Goal: Find contact information: Find contact information

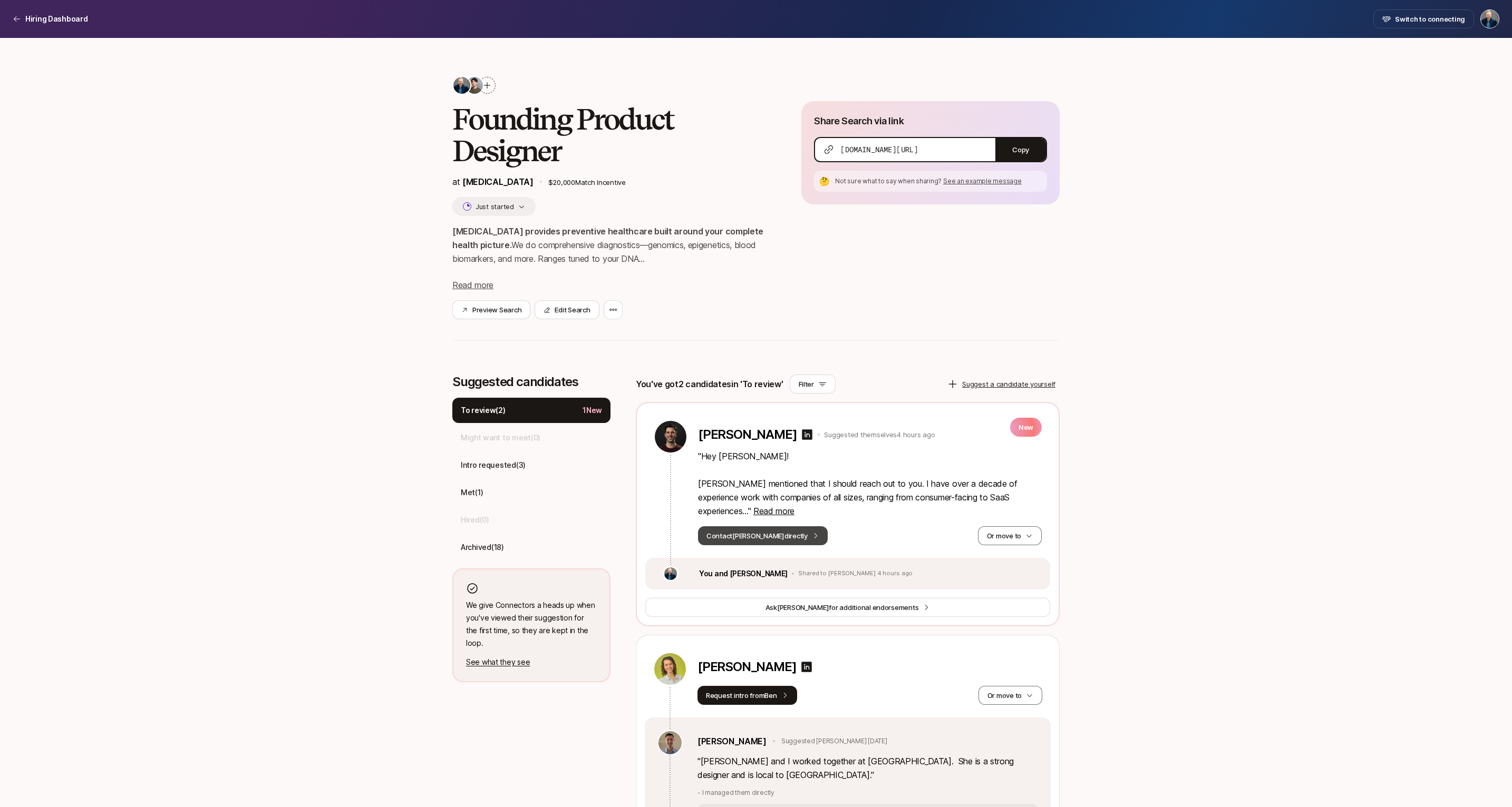
click at [748, 541] on button "Contact [PERSON_NAME] directly" at bounding box center [763, 536] width 129 height 19
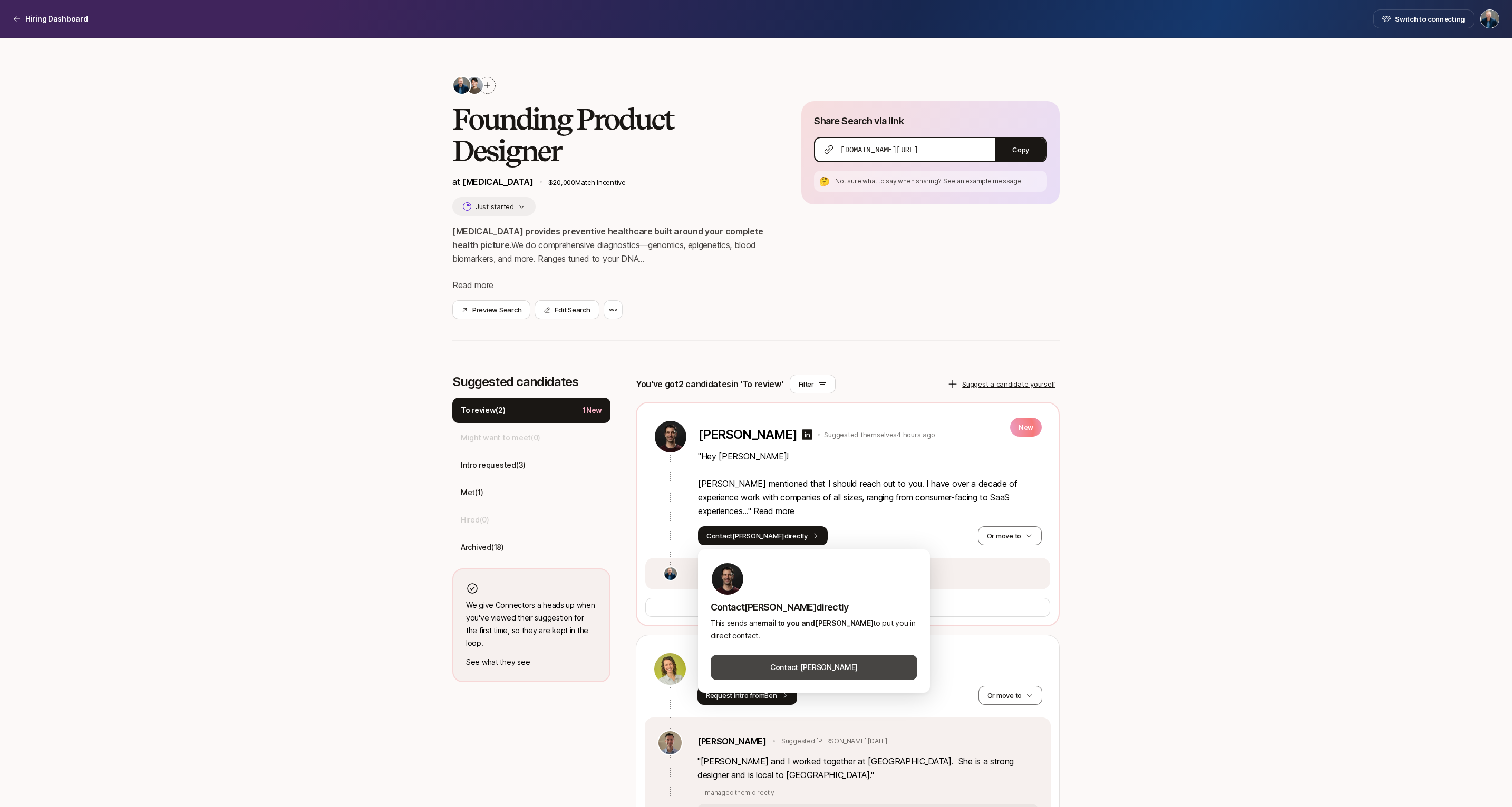
click at [811, 664] on button "Contact [PERSON_NAME]" at bounding box center [813, 667] width 207 height 25
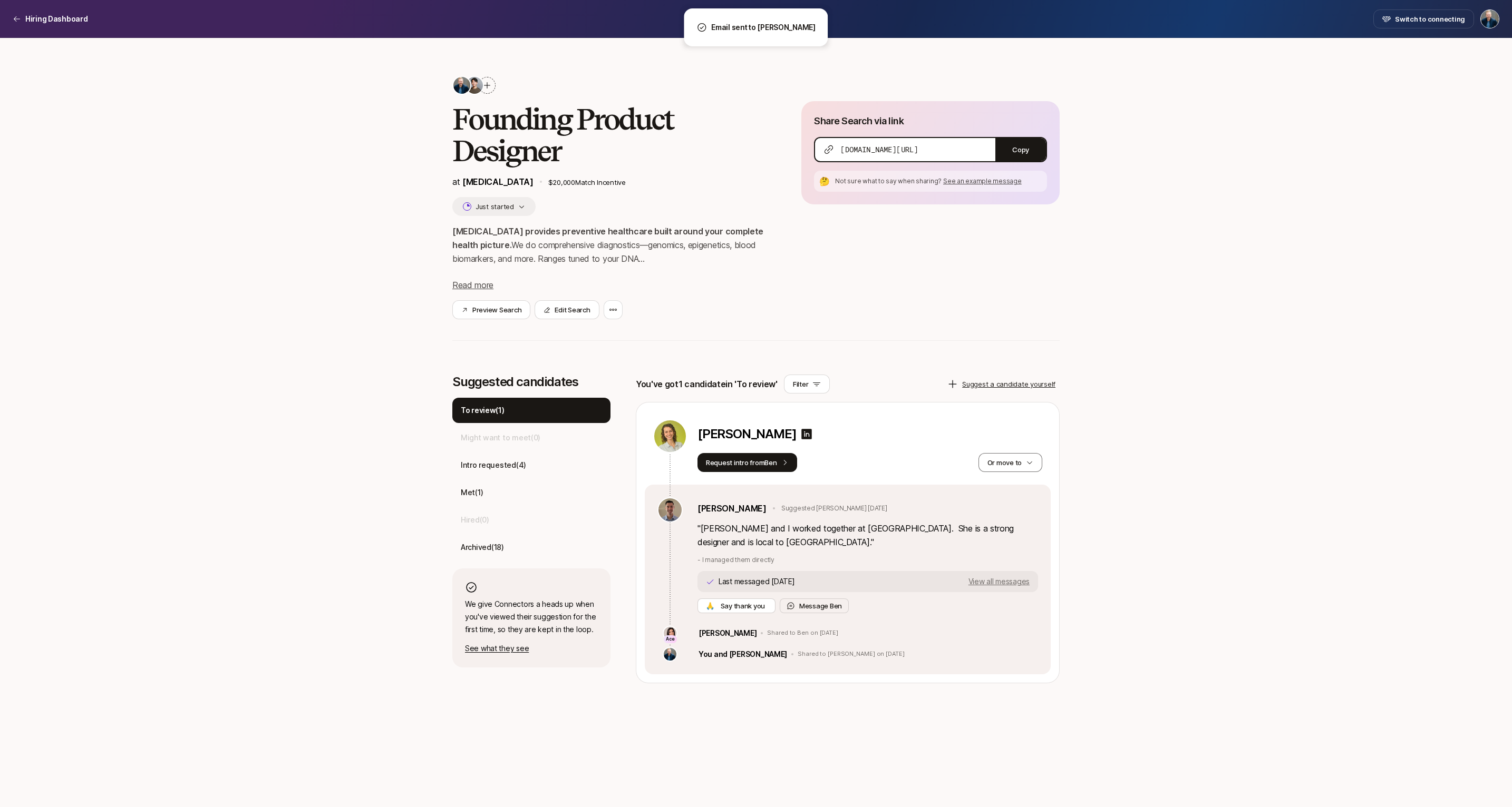
click at [754, 207] on div "Founding Product Designer at [MEDICAL_DATA] $20,000 Match Incentive Just starte…" at bounding box center [610, 197] width 315 height 244
click at [531, 462] on div "Intro requested ( 4 )" at bounding box center [531, 465] width 158 height 25
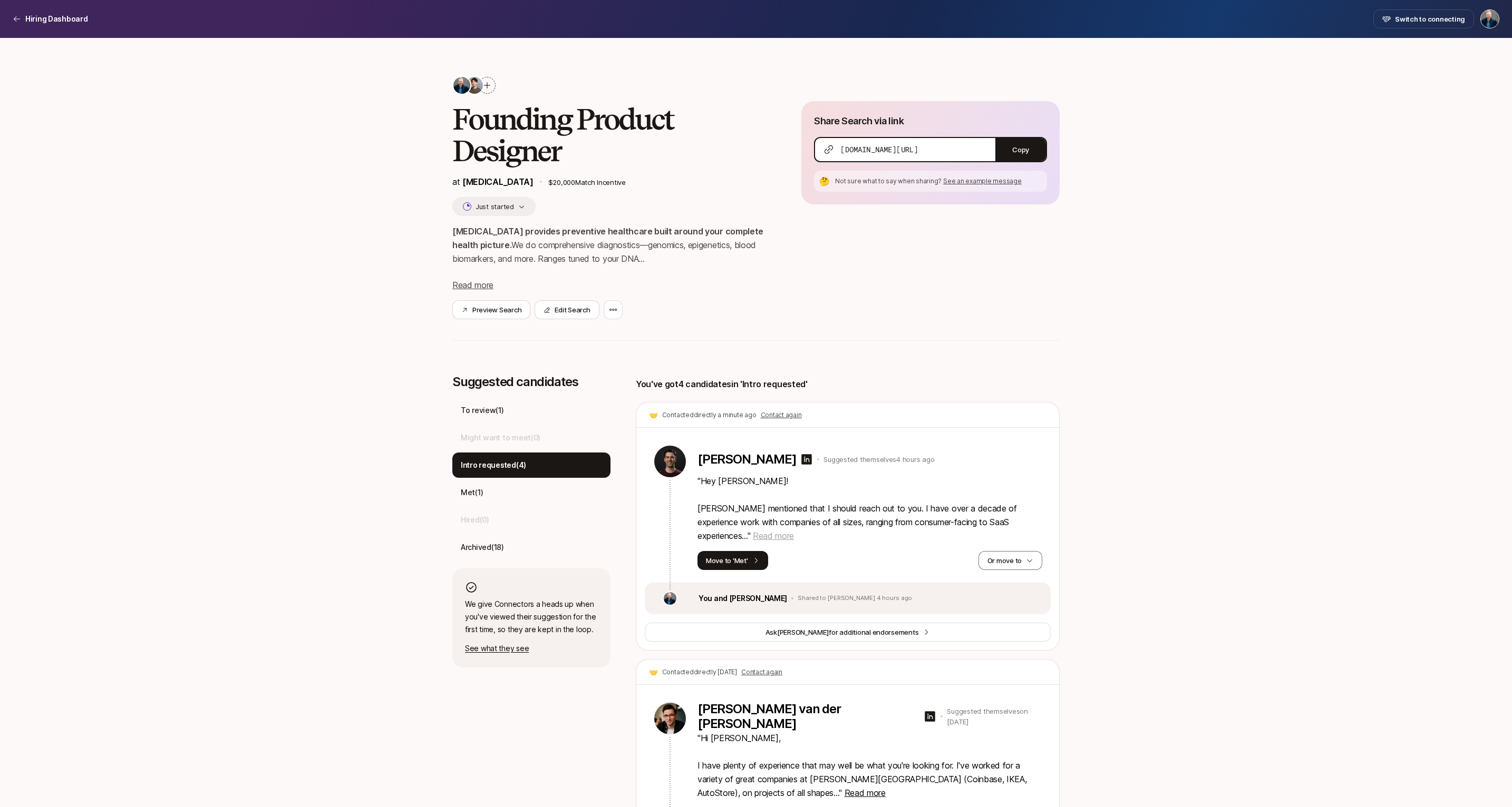
click at [753, 537] on span "Read more" at bounding box center [773, 536] width 41 height 10
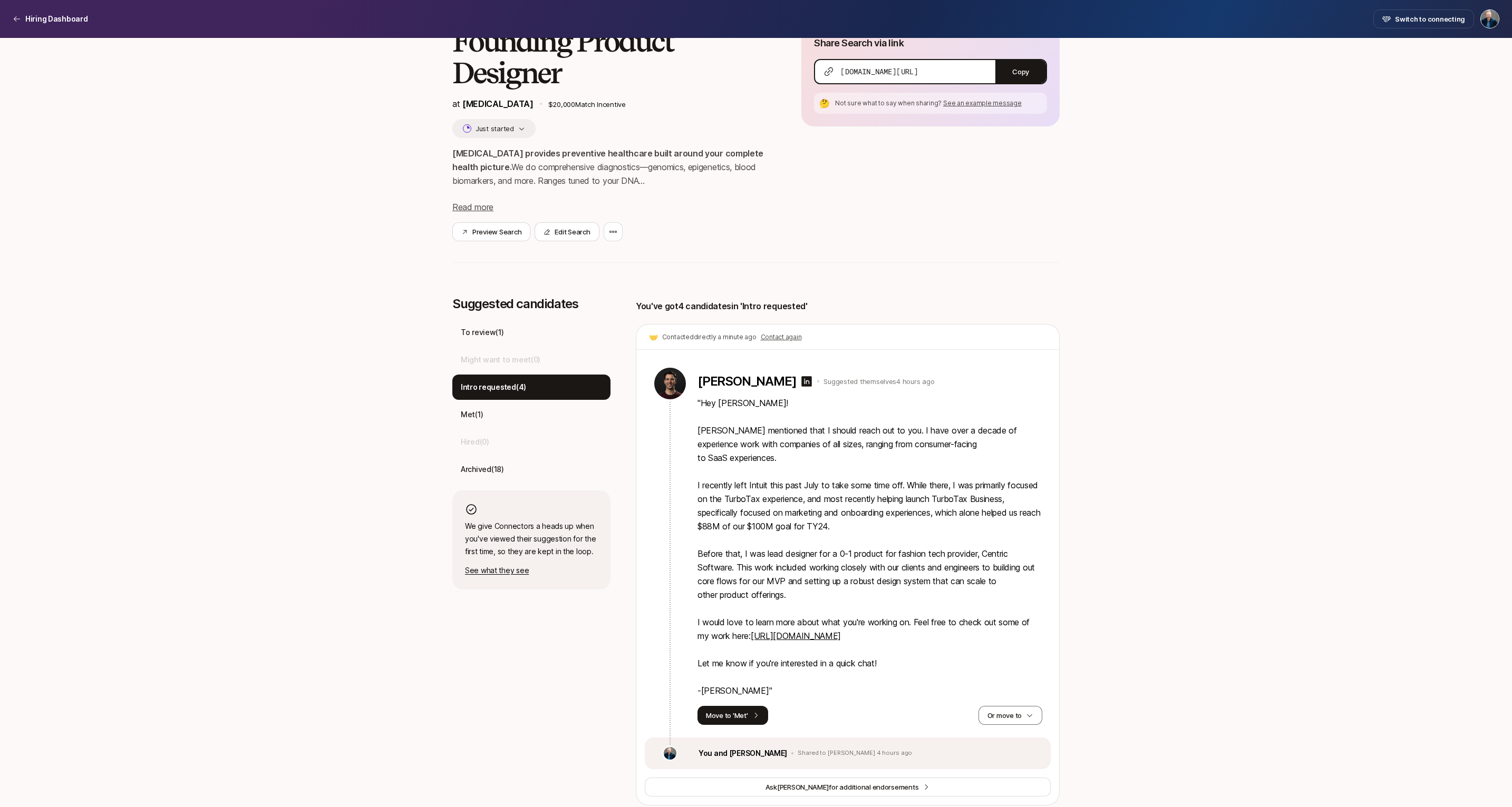
scroll to position [83, 0]
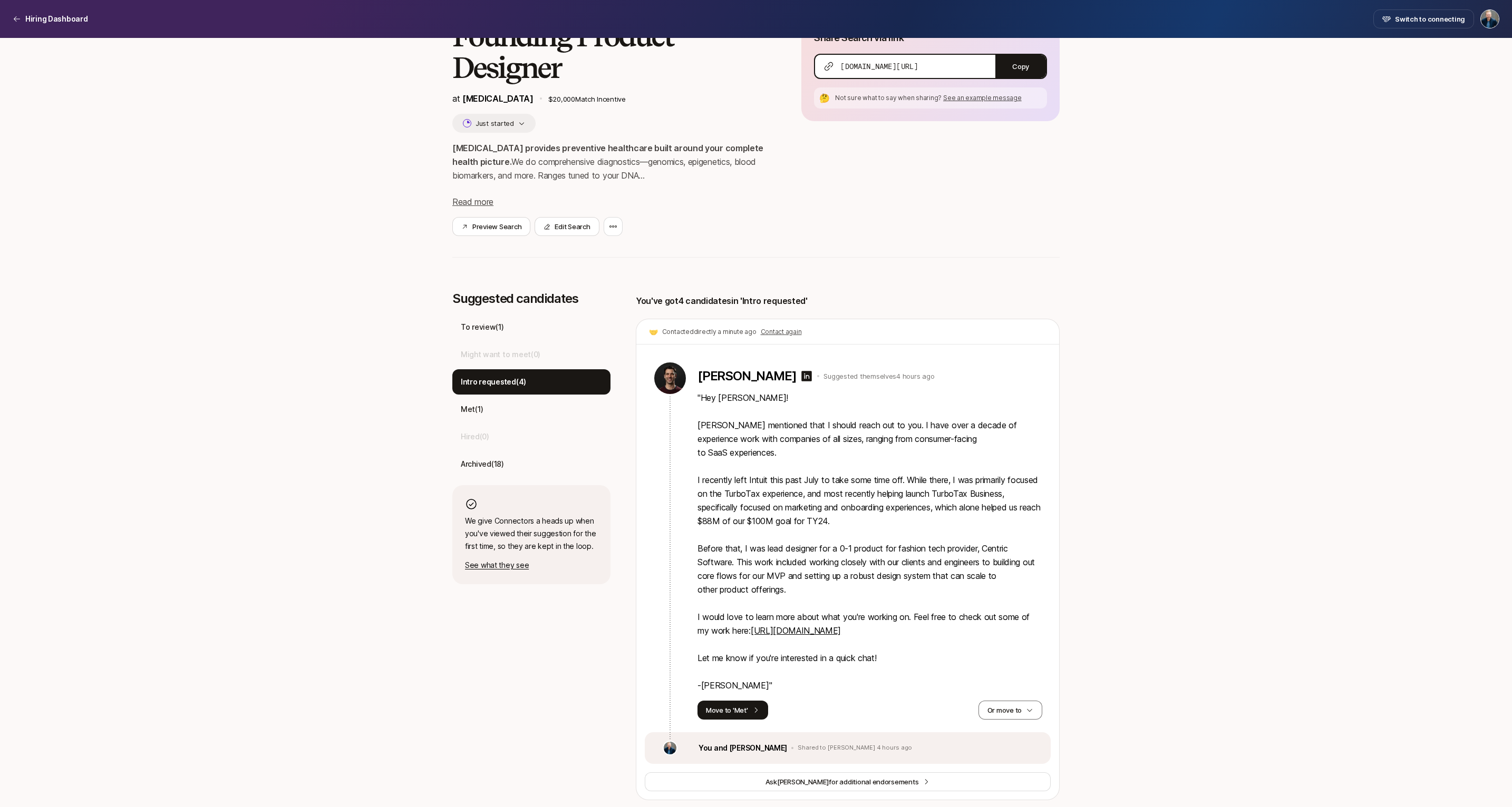
click at [814, 625] on link "https://www.aaronmontford.com/" at bounding box center [795, 631] width 90 height 10
